Goal: Check status: Check status

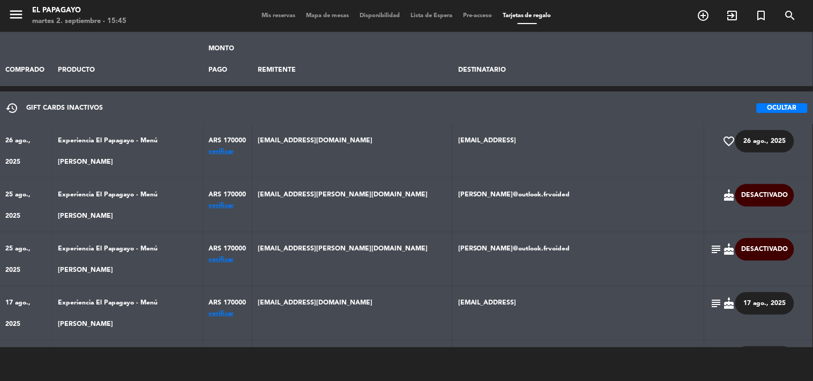
scroll to position [238, 0]
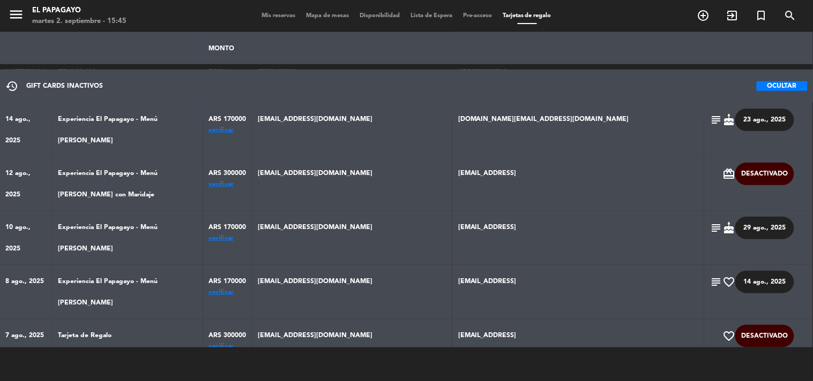
click at [277, 13] on span "Mis reservas" at bounding box center [278, 16] width 44 height 6
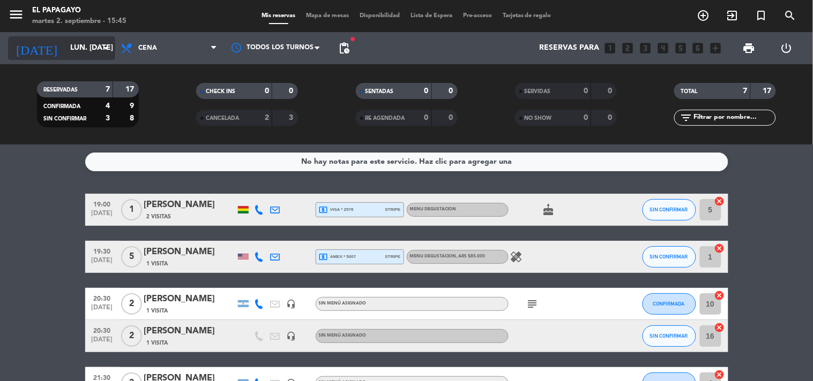
click at [81, 57] on input "lun. [DATE]" at bounding box center [116, 48] width 102 height 19
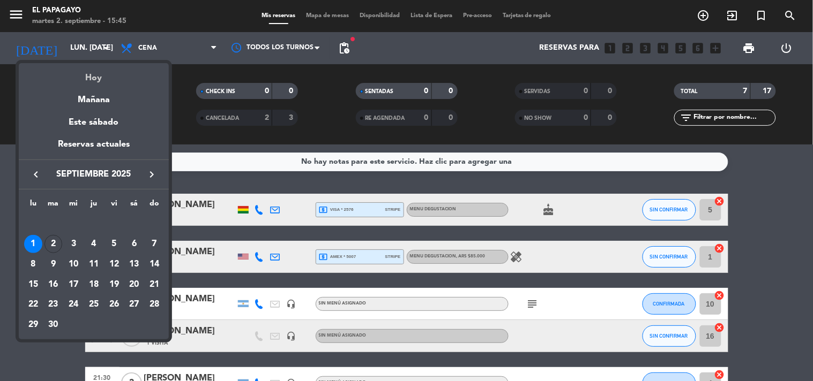
click at [82, 69] on div "Hoy" at bounding box center [94, 74] width 150 height 22
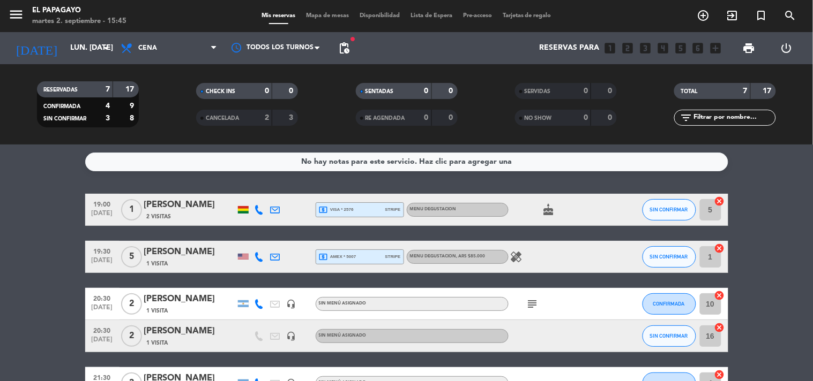
type input "[DATE] sep."
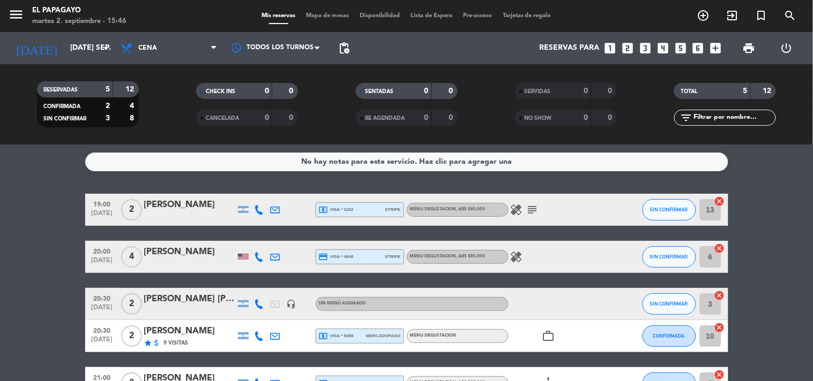
click at [516, 261] on icon "healing" at bounding box center [516, 257] width 13 height 13
click at [517, 208] on icon "healing" at bounding box center [516, 210] width 13 height 13
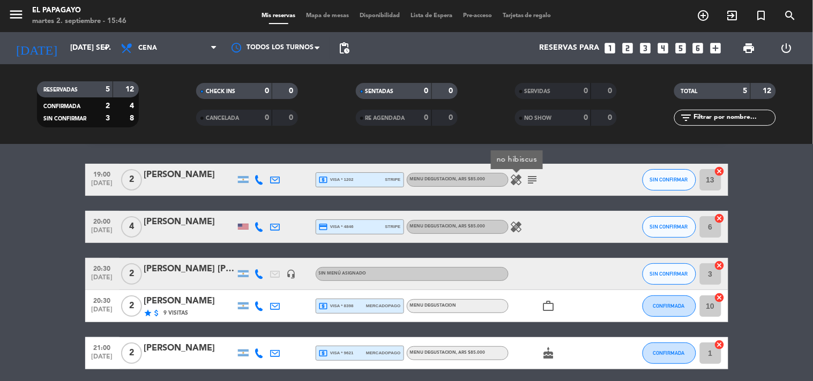
scroll to position [12, 0]
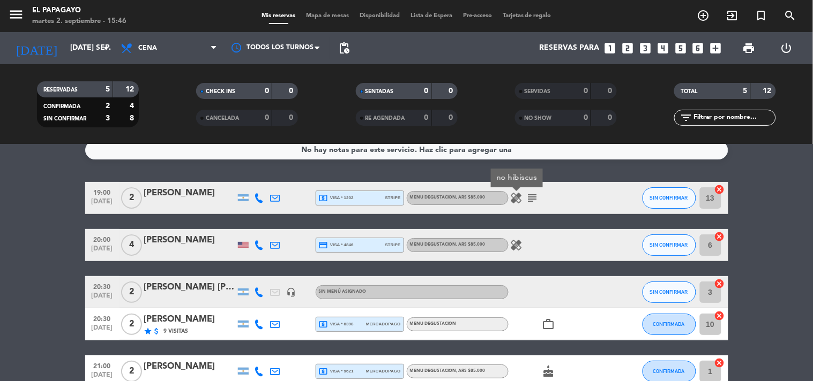
click at [536, 194] on icon "subject" at bounding box center [532, 198] width 13 height 13
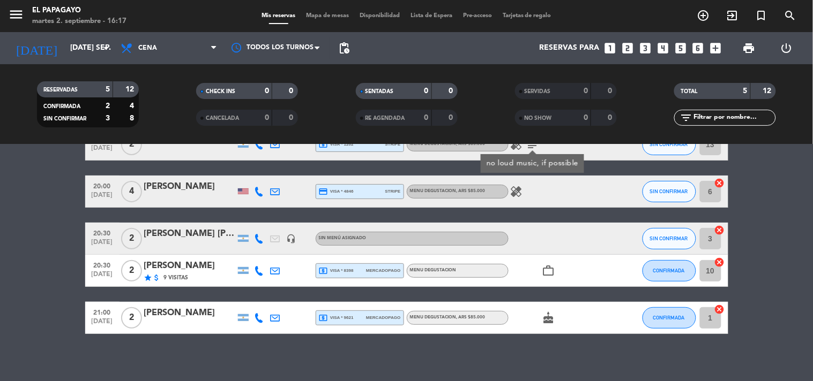
scroll to position [71, 0]
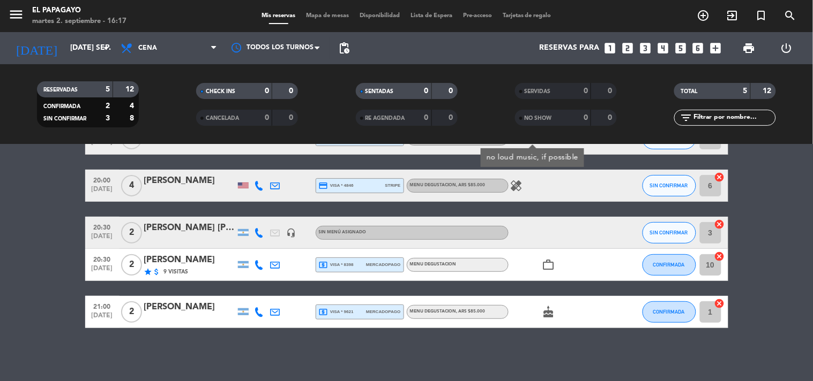
click at [545, 309] on icon "cake" at bounding box center [548, 312] width 13 height 13
click at [183, 273] on span "9 Visitas" at bounding box center [176, 272] width 25 height 9
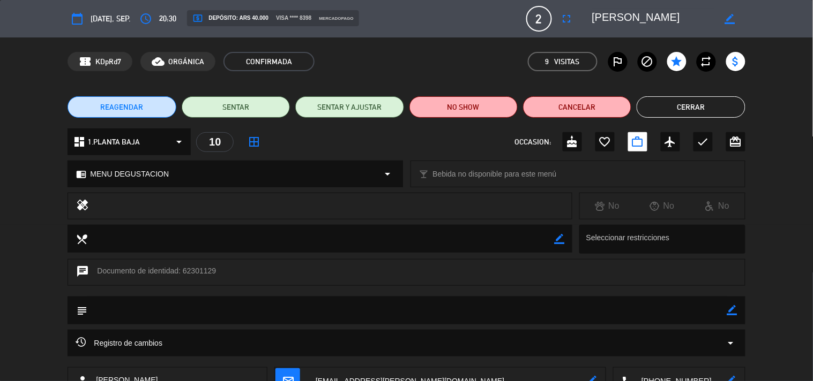
click at [712, 109] on button "Cerrar" at bounding box center [690, 106] width 108 height 21
